Goal: Task Accomplishment & Management: Manage account settings

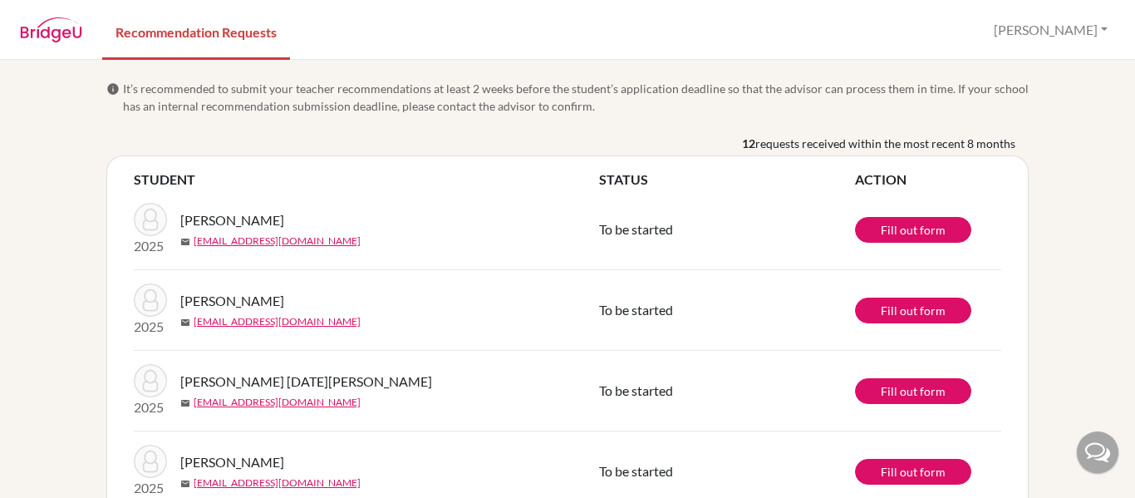
click at [54, 33] on img at bounding box center [51, 29] width 62 height 25
click at [1114, 41] on div "[PERSON_NAME] Profile Log out" at bounding box center [1050, 30] width 129 height 32
click at [1099, 37] on button "[PERSON_NAME]" at bounding box center [1050, 30] width 129 height 32
click at [1045, 70] on link "Profile" at bounding box center [990, 68] width 131 height 27
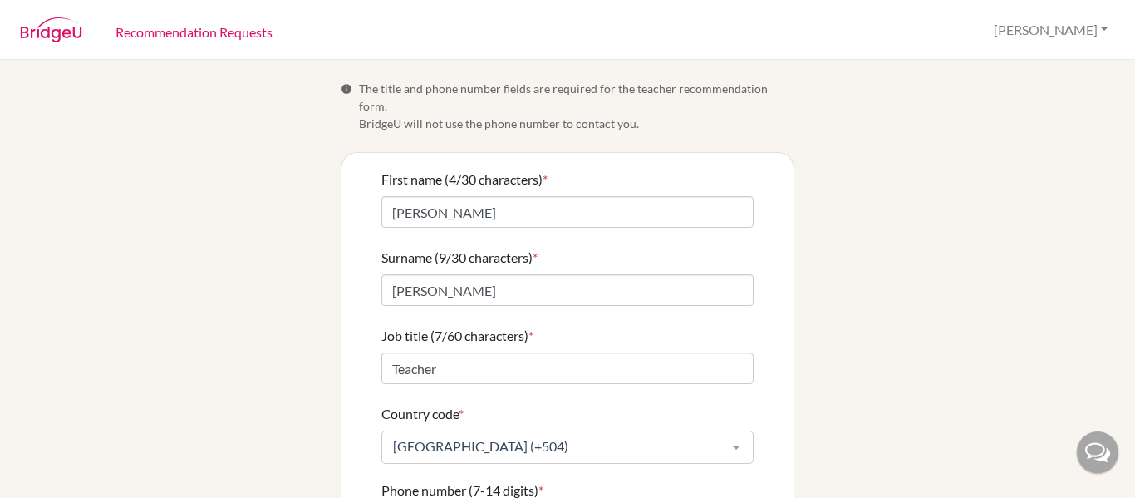
scroll to position [210, 0]
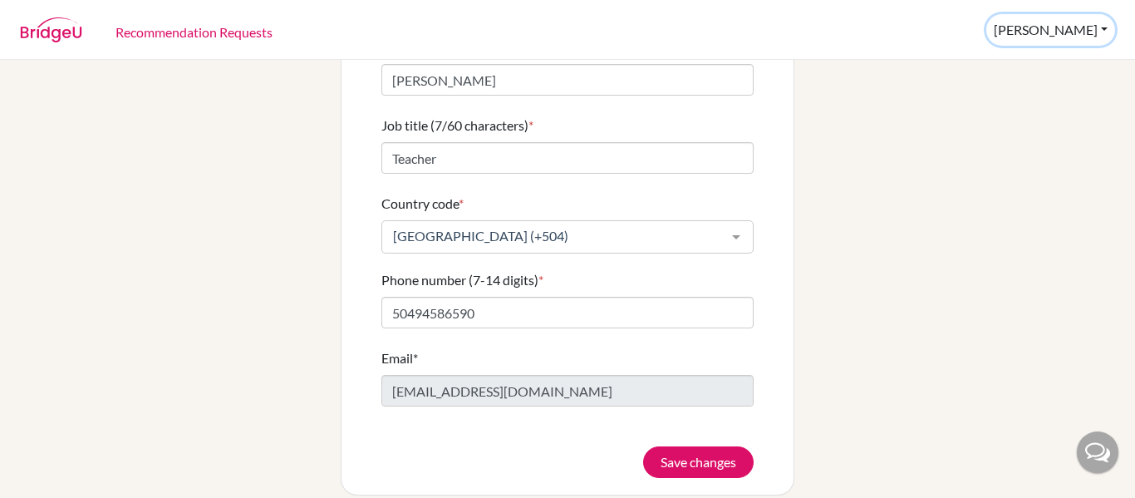
click at [1079, 34] on button "[PERSON_NAME]" at bounding box center [1050, 30] width 129 height 32
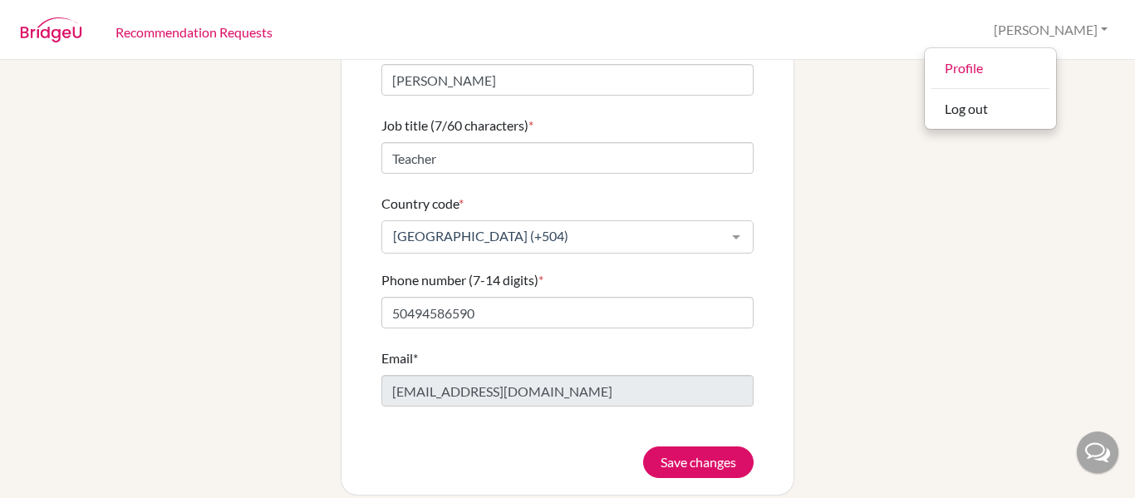
click at [1034, 122] on div "Profile Log out" at bounding box center [990, 88] width 133 height 82
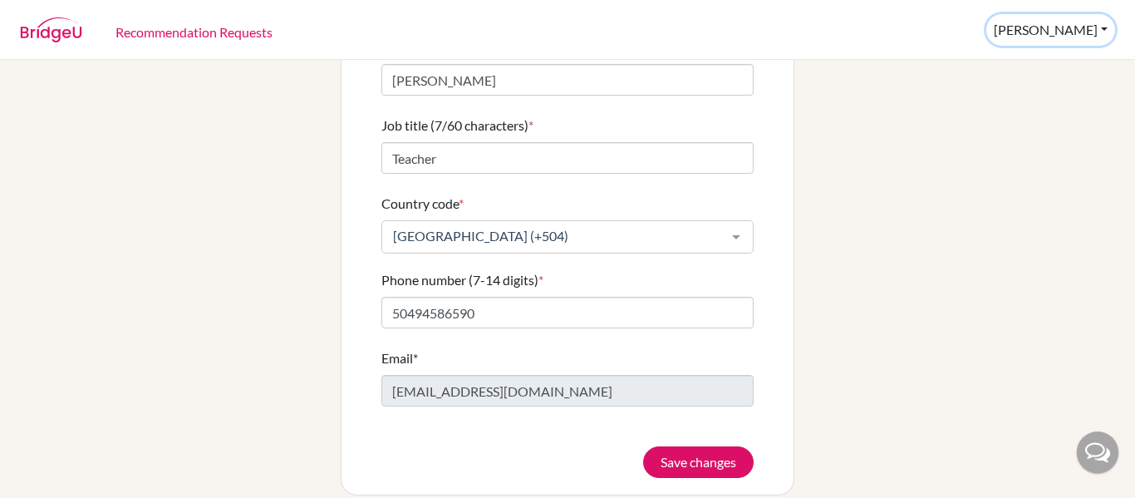
click at [1080, 32] on button "[PERSON_NAME]" at bounding box center [1050, 30] width 129 height 32
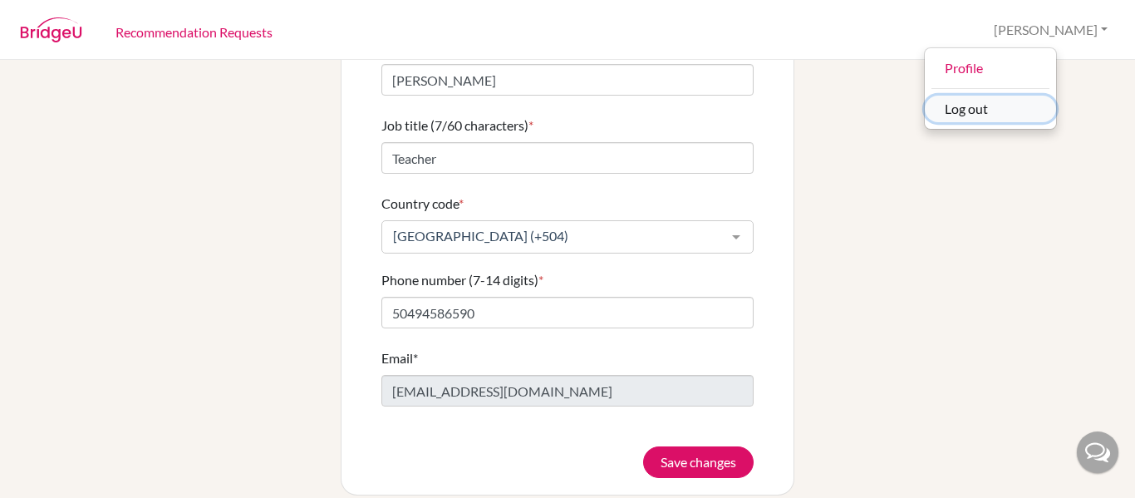
click at [1045, 106] on button "Log out" at bounding box center [990, 109] width 131 height 27
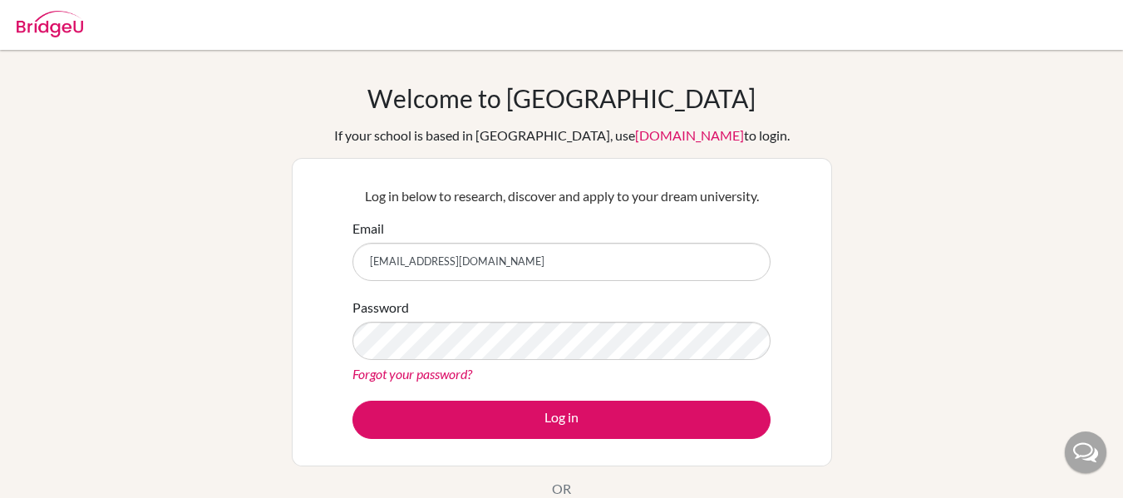
click at [561, 267] on input "[EMAIL_ADDRESS][DOMAIN_NAME]" at bounding box center [561, 262] width 418 height 38
type input "collegecounselor@happydaysfreedom.com"
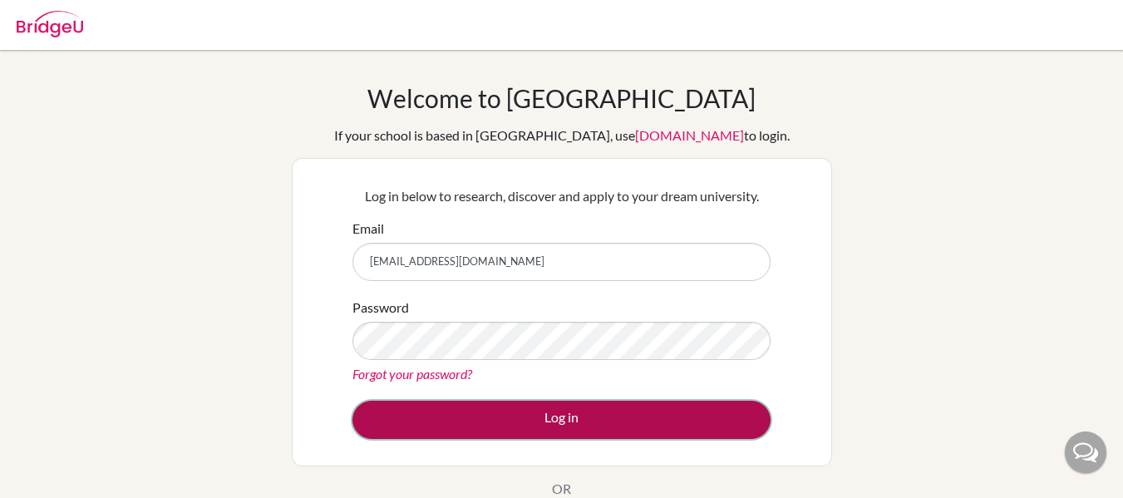
click at [548, 415] on button "Log in" at bounding box center [561, 420] width 418 height 38
